Goal: Obtain resource: Download file/media

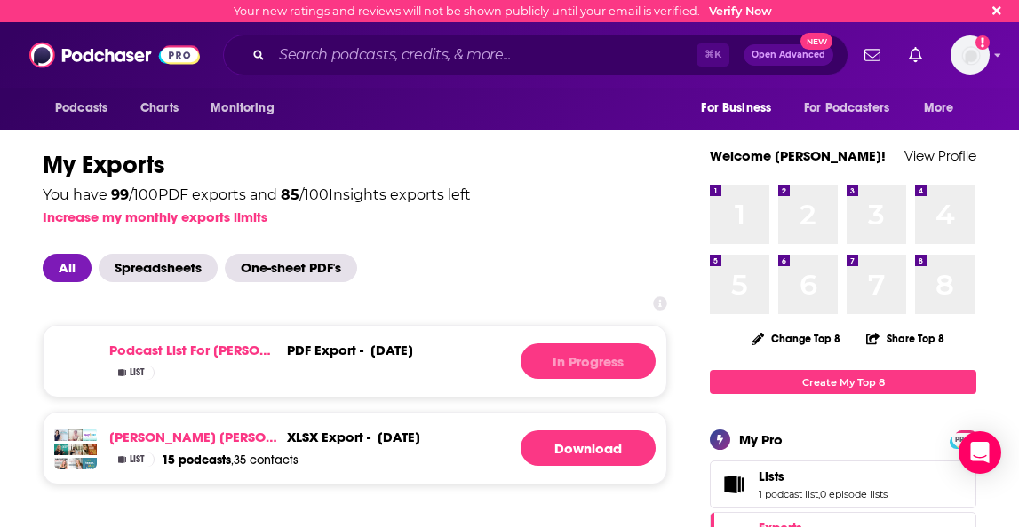
click at [306, 346] on span "PDF" at bounding box center [299, 350] width 24 height 17
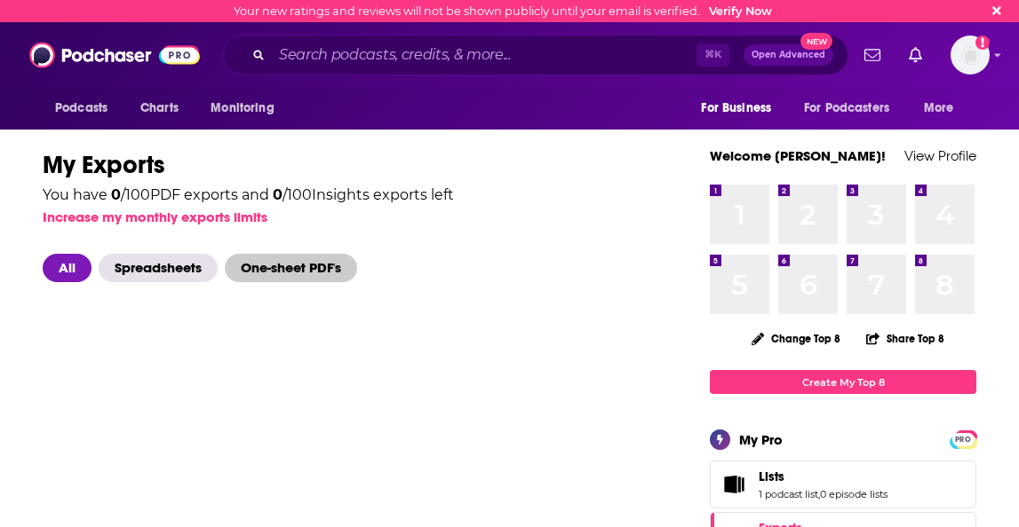
click at [304, 268] on span "One-sheet PDF's" at bounding box center [291, 268] width 132 height 28
